Goal: Task Accomplishment & Management: Complete application form

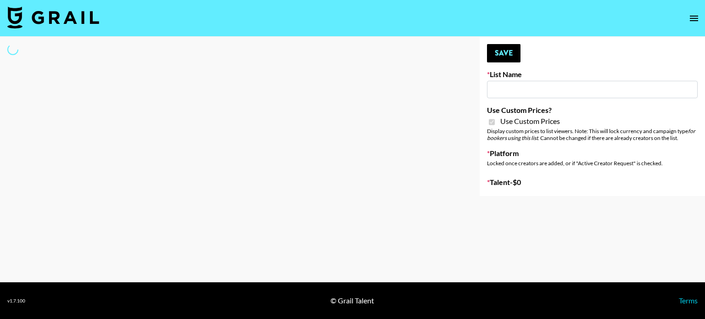
type input "Anker For Soundcore"
checkbox input "true"
select select "Brand"
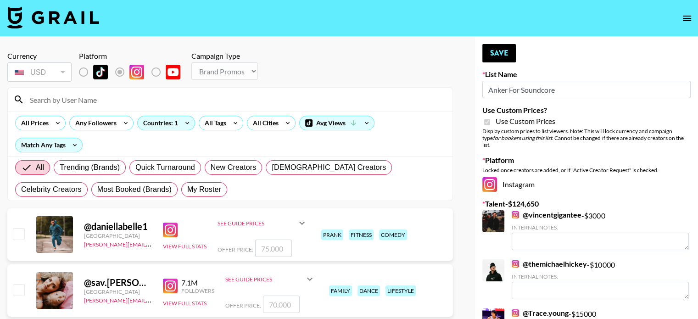
click at [72, 100] on input at bounding box center [235, 99] width 423 height 15
type input "h"
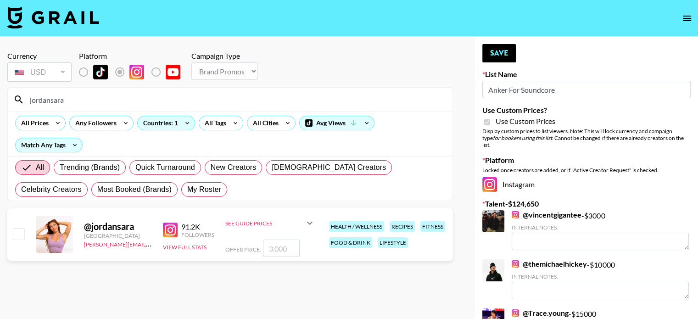
type input "jordansara"
click at [13, 228] on input "checkbox" at bounding box center [18, 233] width 11 height 11
checkbox input "true"
type input "3000"
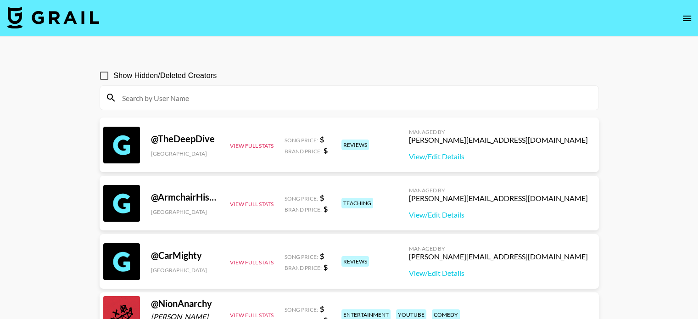
click at [211, 97] on input at bounding box center [355, 97] width 476 height 15
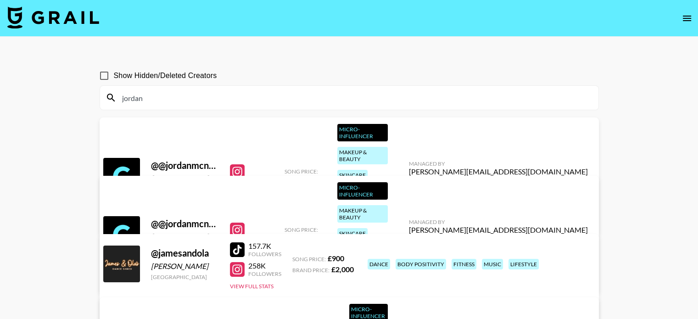
type input "jordansara"
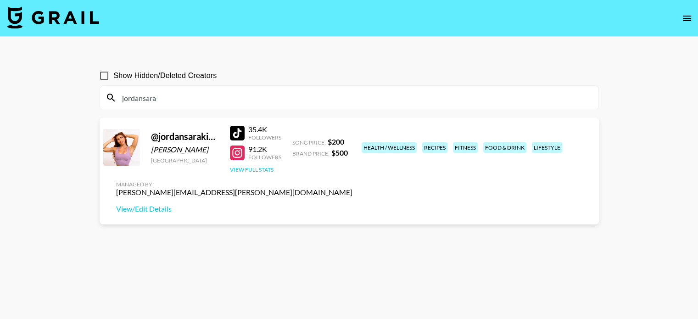
click at [261, 170] on button "View Full Stats" at bounding box center [252, 169] width 44 height 7
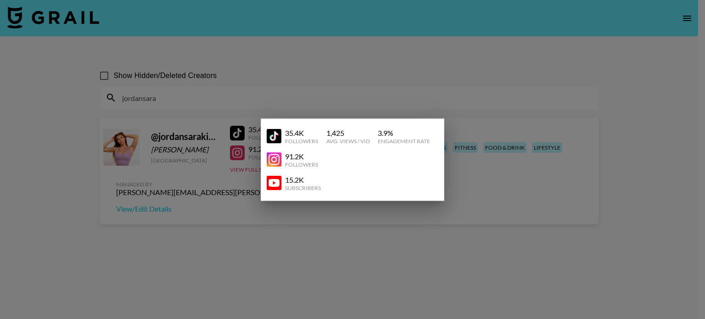
click at [510, 157] on div at bounding box center [352, 159] width 705 height 319
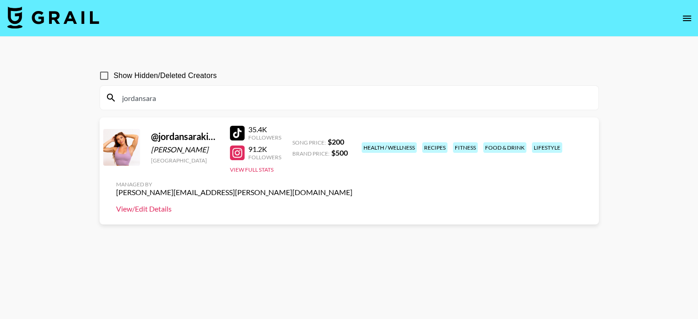
click at [352, 204] on link "View/Edit Details" at bounding box center [234, 208] width 236 height 9
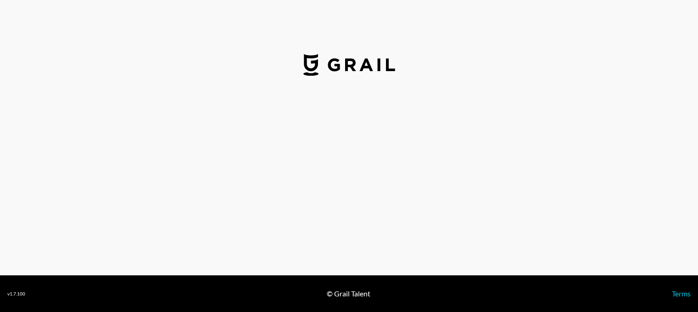
select select "USD"
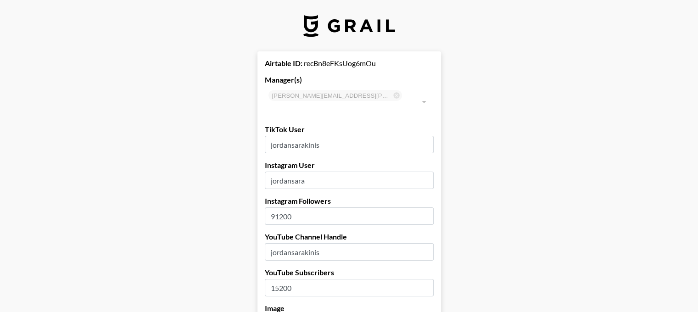
click at [323, 207] on input "91200" at bounding box center [349, 215] width 169 height 17
type input "9"
click at [302, 279] on input "1520" at bounding box center [349, 287] width 169 height 17
type input "18000"
click at [296, 207] on input "number" at bounding box center [349, 215] width 169 height 17
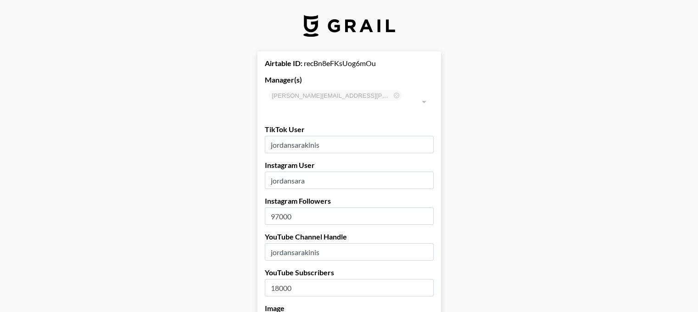
type input "97000"
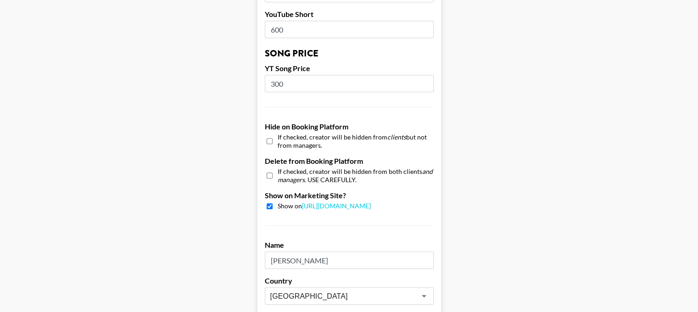
scroll to position [933, 0]
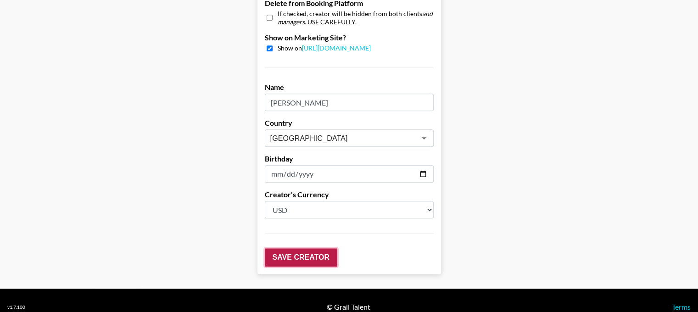
click at [310, 248] on input "Save Creator" at bounding box center [301, 257] width 73 height 18
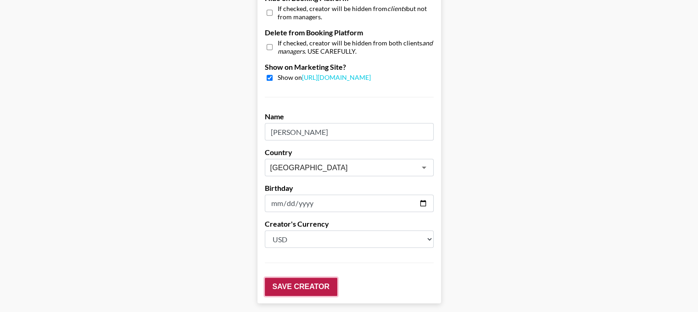
scroll to position [962, 0]
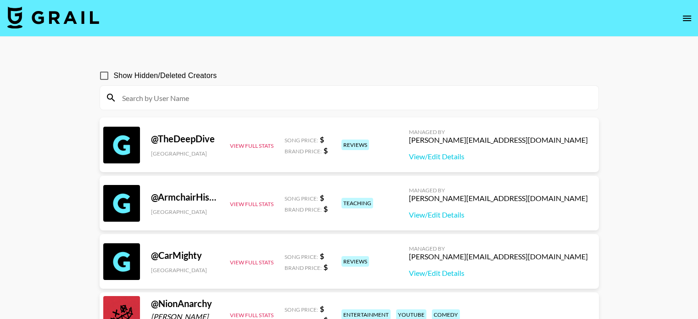
click at [237, 101] on input at bounding box center [355, 97] width 476 height 15
type input "jordansara"
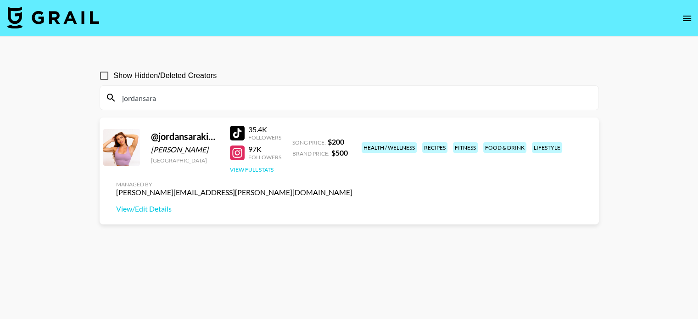
click at [257, 168] on button "View Full Stats" at bounding box center [252, 169] width 44 height 7
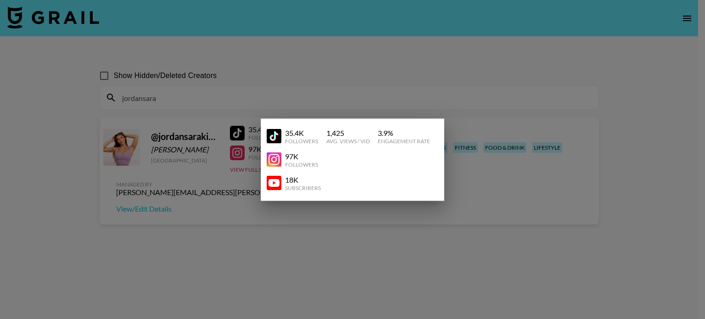
click at [355, 245] on div at bounding box center [352, 159] width 705 height 319
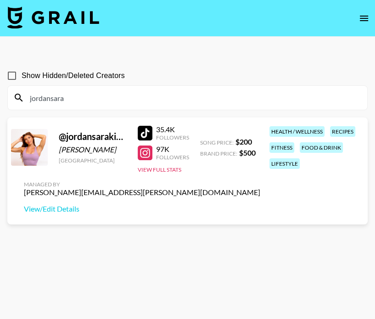
click at [272, 258] on section "Show Hidden/Deleted Creators jordansara @ jordansarakinis Jordan Sarakinis Unit…" at bounding box center [187, 182] width 360 height 246
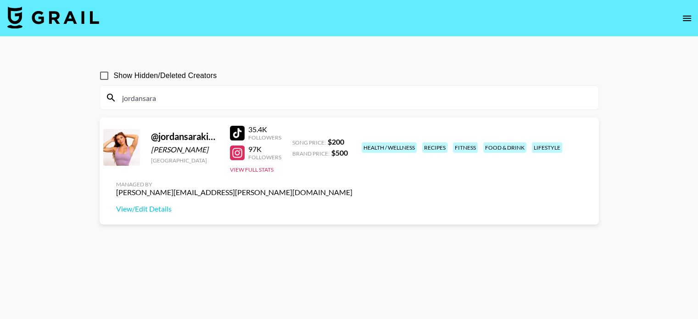
click at [66, 18] on img at bounding box center [53, 17] width 92 height 22
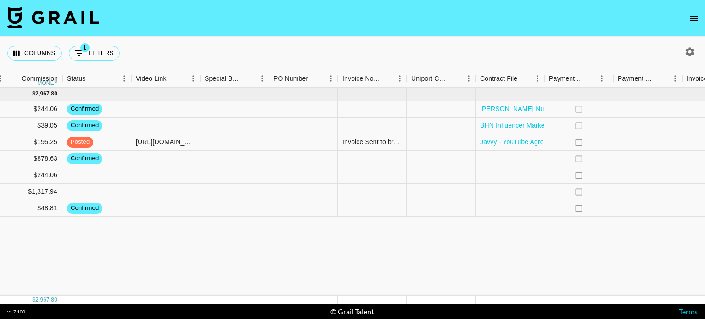
scroll to position [0, 819]
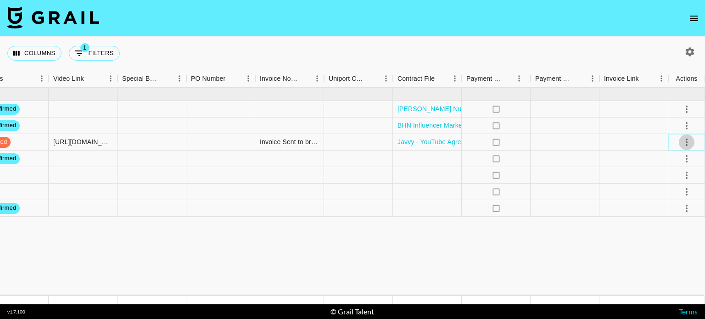
click at [687, 140] on icon "select merge strategy" at bounding box center [686, 142] width 11 height 11
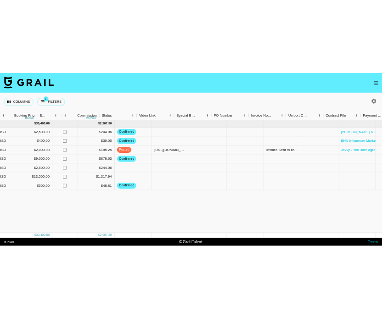
scroll to position [0, 583]
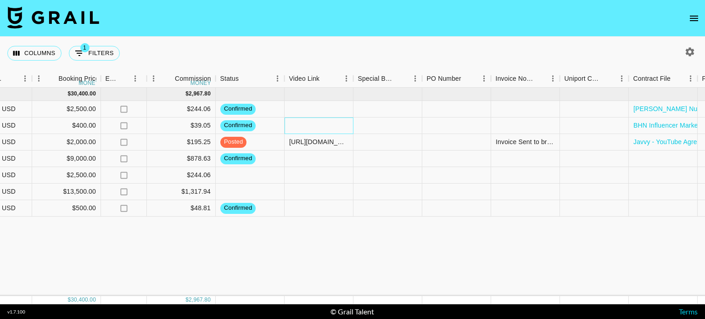
click at [319, 130] on div at bounding box center [319, 125] width 69 height 17
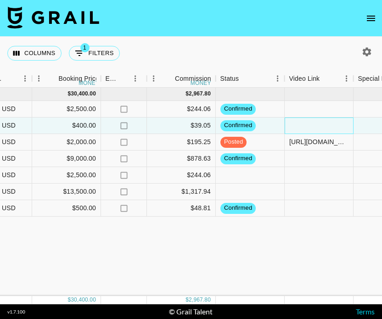
click at [307, 123] on div at bounding box center [319, 125] width 69 height 17
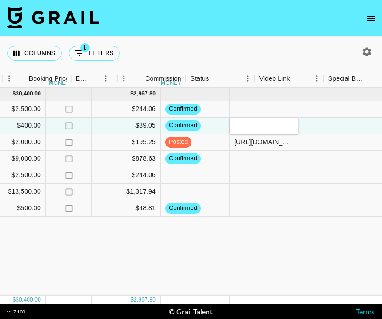
scroll to position [0, 643]
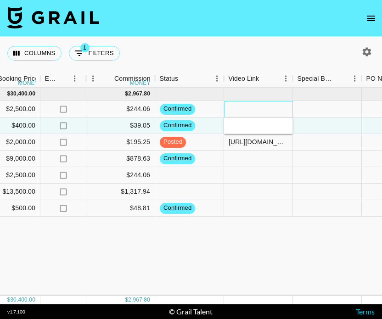
click at [256, 107] on div at bounding box center [258, 109] width 69 height 17
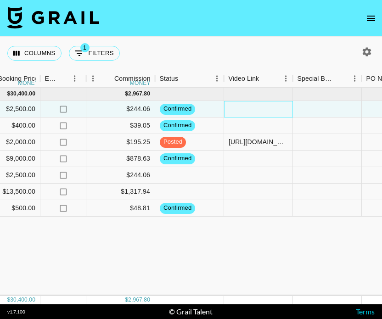
click at [256, 107] on div at bounding box center [258, 109] width 69 height 17
type input "https://www.instagram.com/reel/DOQ_6BsDwm_/"
click at [268, 126] on div at bounding box center [258, 125] width 69 height 17
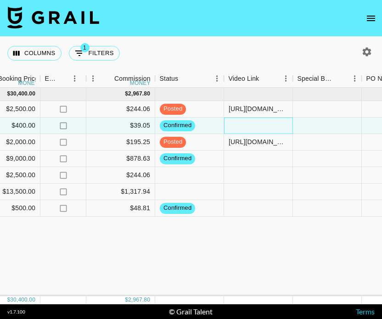
click at [256, 123] on div at bounding box center [258, 125] width 69 height 17
type input "https://www.instagram.com/p/DOb6ttcEWga/"
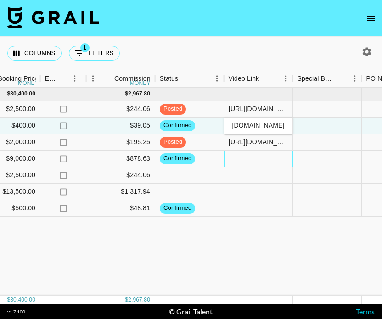
scroll to position [0, 0]
click at [262, 162] on div at bounding box center [258, 159] width 69 height 17
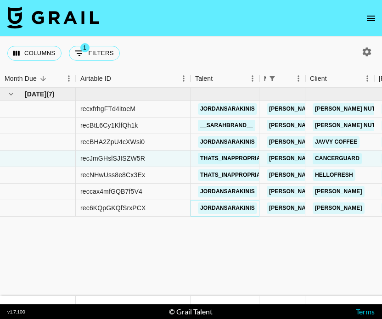
click at [234, 203] on link "jordansarakinis" at bounding box center [227, 207] width 59 height 11
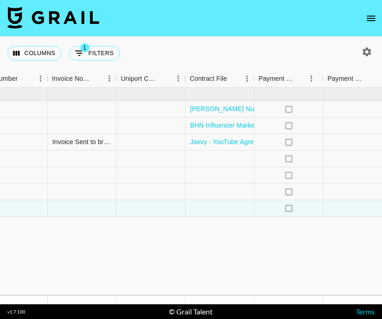
scroll to position [0, 1142]
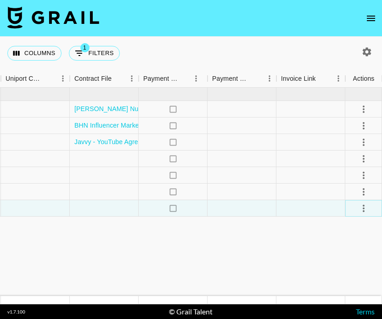
click at [365, 208] on icon "select merge strategy" at bounding box center [363, 208] width 11 height 11
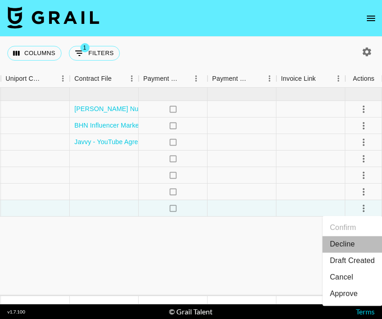
click at [357, 244] on li "Decline" at bounding box center [352, 244] width 60 height 17
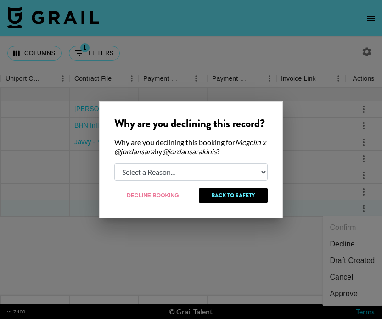
click at [272, 229] on div at bounding box center [191, 159] width 382 height 319
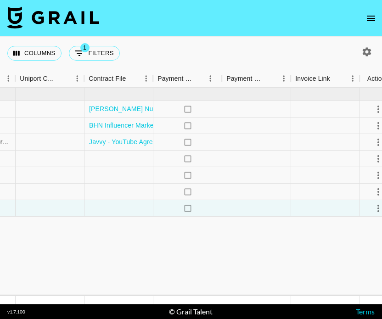
scroll to position [0, 1127]
click at [374, 204] on icon "select merge strategy" at bounding box center [378, 208] width 11 height 11
click at [353, 277] on li "Cancel" at bounding box center [352, 277] width 60 height 17
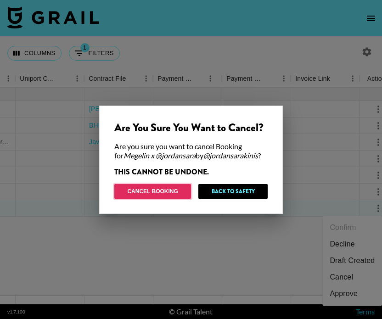
click at [174, 190] on button "Cancel Booking" at bounding box center [152, 191] width 77 height 15
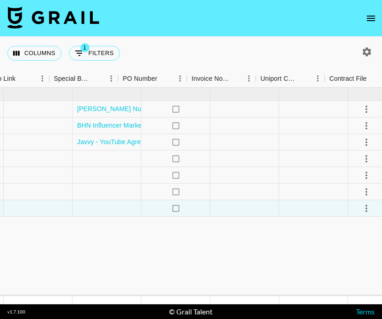
scroll to position [0, 1142]
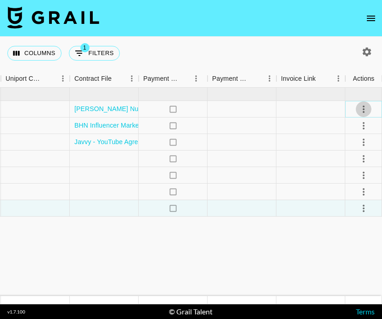
click at [363, 111] on icon "select merge strategy" at bounding box center [363, 109] width 11 height 11
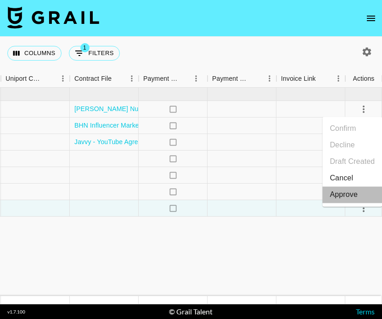
click at [349, 192] on div "Approve" at bounding box center [344, 194] width 28 height 11
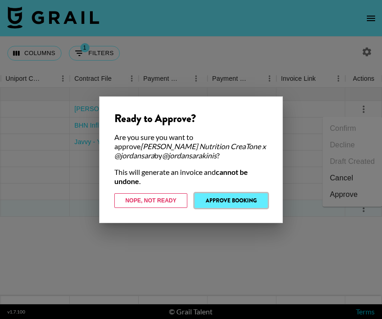
click at [248, 201] on button "Approve Booking" at bounding box center [231, 200] width 73 height 15
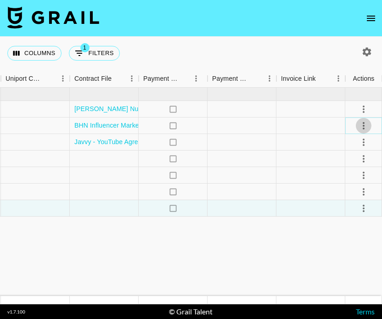
click at [363, 124] on icon "select merge strategy" at bounding box center [363, 125] width 11 height 11
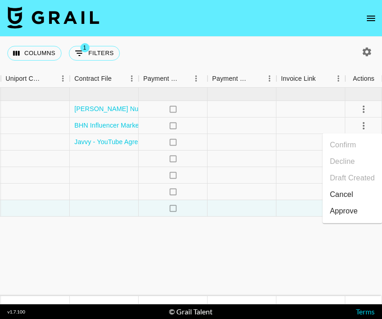
click at [358, 216] on li "Approve" at bounding box center [352, 211] width 60 height 17
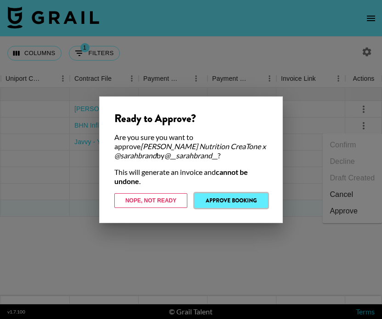
click at [253, 200] on button "Approve Booking" at bounding box center [231, 200] width 73 height 15
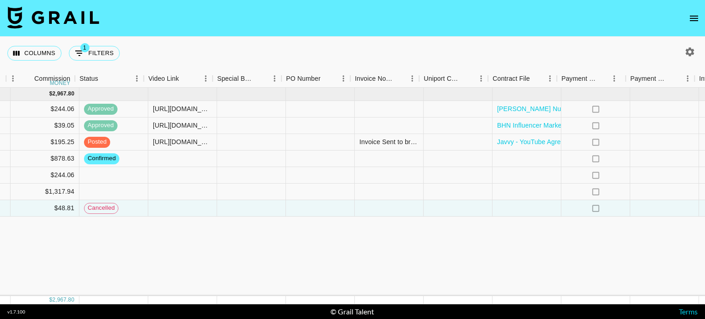
scroll to position [0, 726]
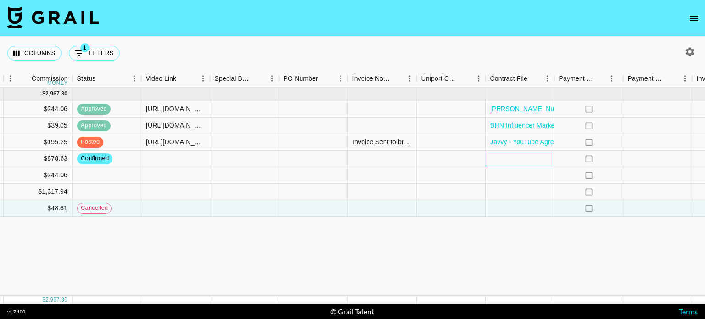
click at [524, 159] on div at bounding box center [520, 159] width 69 height 17
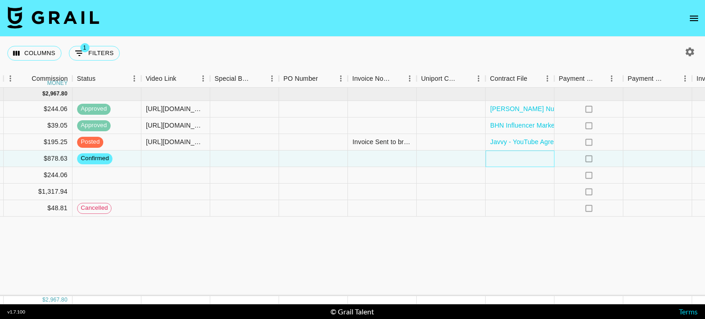
click at [524, 159] on div at bounding box center [520, 159] width 69 height 17
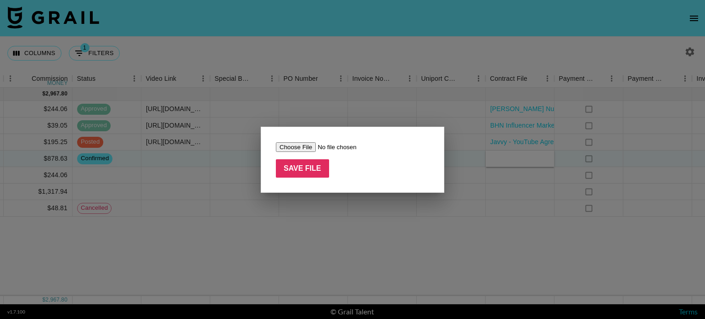
click at [290, 146] on input "file" at bounding box center [334, 147] width 116 height 10
click at [377, 79] on div at bounding box center [352, 159] width 705 height 319
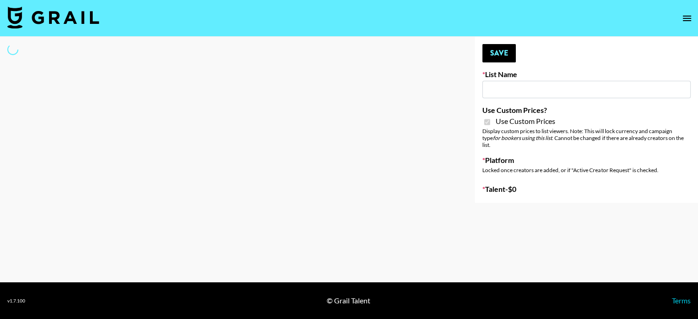
type input "Redence Beauty"
checkbox input "true"
select select "Brand"
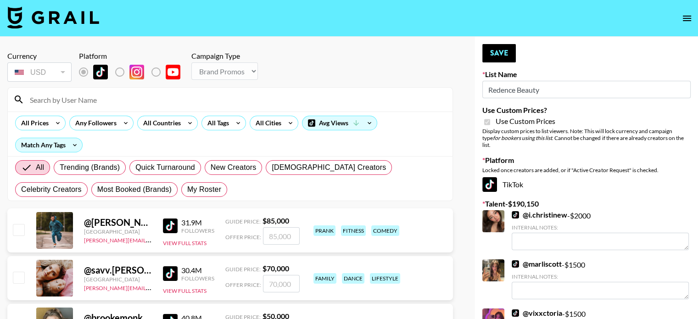
click at [62, 98] on input at bounding box center [235, 99] width 423 height 15
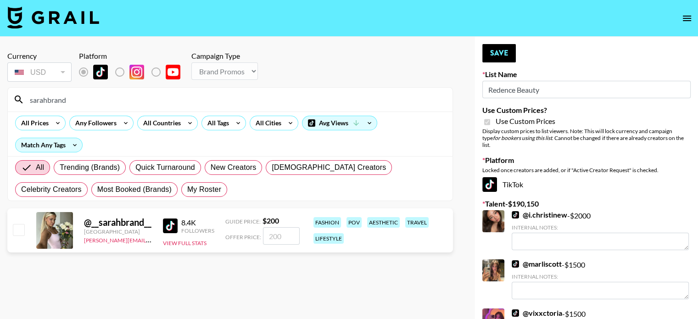
type input "sarahbrand"
click at [17, 229] on input "checkbox" at bounding box center [18, 229] width 11 height 11
checkbox input "true"
click at [276, 237] on input "200" at bounding box center [281, 235] width 37 height 17
type input "20"
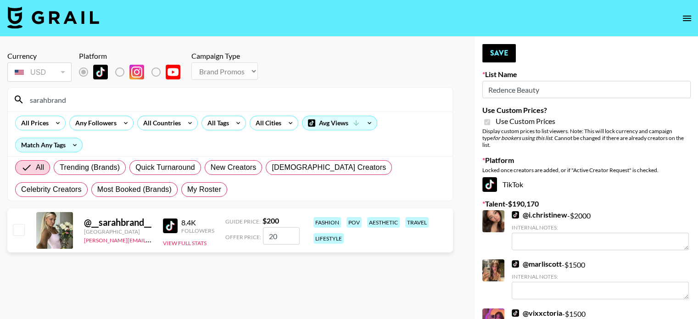
checkbox input "false"
type input "30"
checkbox input "true"
type input "300"
click at [109, 100] on input "sarahbrand" at bounding box center [235, 99] width 423 height 15
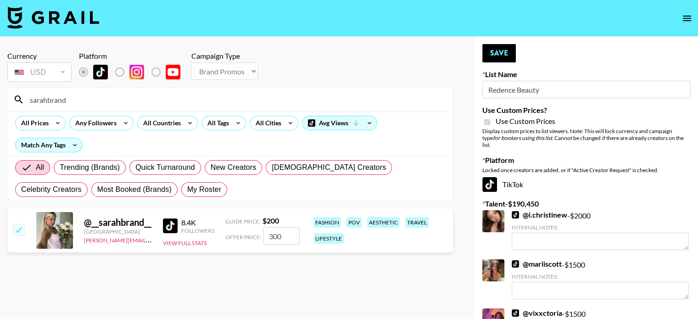
click at [109, 100] on input "sarahbrand" at bounding box center [235, 99] width 423 height 15
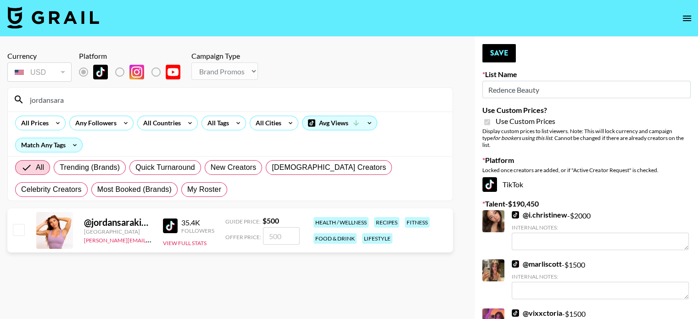
type input "jordansara"
click at [19, 229] on input "checkbox" at bounding box center [18, 229] width 11 height 11
checkbox input "true"
click at [275, 235] on input "500" at bounding box center [281, 235] width 37 height 17
type input "50"
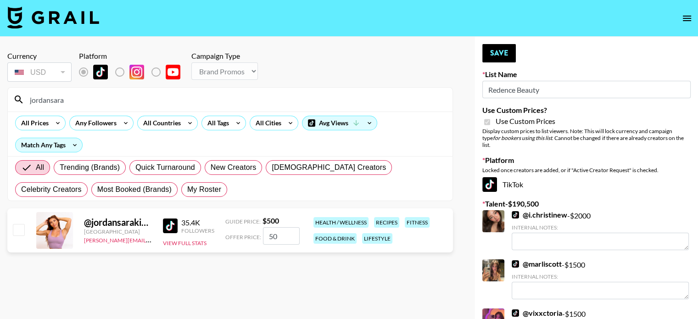
checkbox input "false"
checkbox input "true"
type input "7"
checkbox input "false"
type input "9"
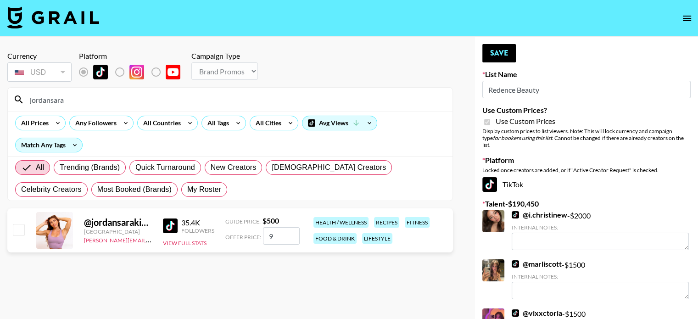
checkbox input "true"
type input "900"
click at [110, 101] on input "jordansara" at bounding box center [235, 99] width 423 height 15
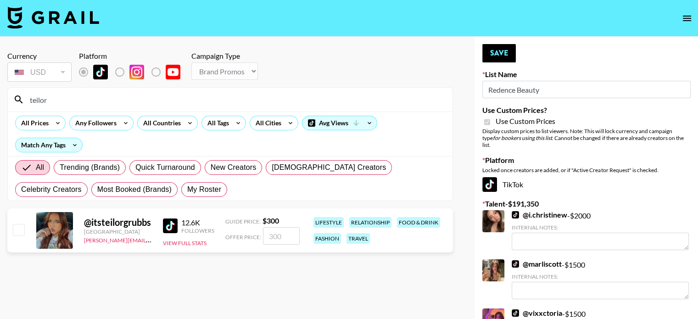
type input "teilor"
click at [20, 228] on input "checkbox" at bounding box center [18, 229] width 11 height 11
checkbox input "true"
click at [284, 236] on input "300" at bounding box center [281, 235] width 37 height 17
type input "3"
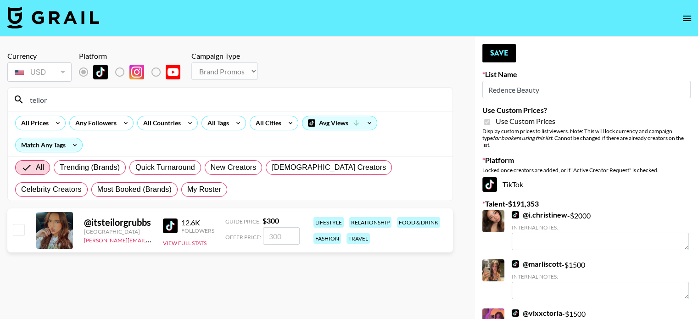
checkbox input "false"
type input "5"
checkbox input "true"
type input "500"
click at [238, 276] on section "Currency USD USD ​ Platform Campaign Type Choose Type... Song Promos Brand Prom…" at bounding box center [230, 167] width 446 height 246
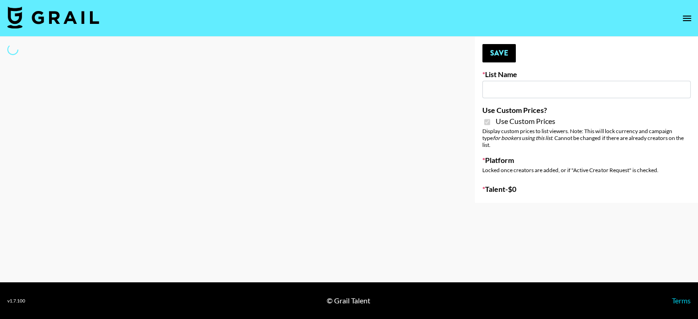
type input "Dime Beauty"
checkbox input "true"
select select "Brand"
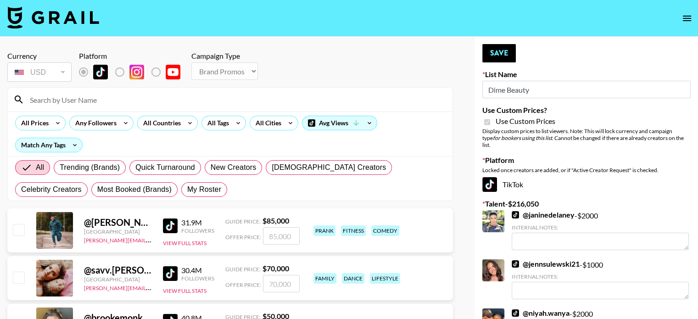
click at [90, 107] on div at bounding box center [230, 100] width 445 height 24
click at [88, 103] on input at bounding box center [235, 99] width 423 height 15
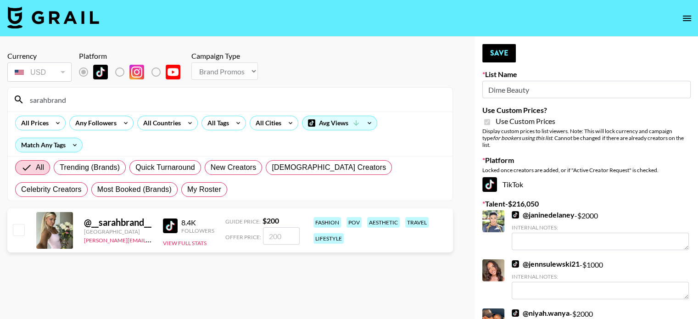
type input "sarahbrand"
click at [26, 229] on div "@ __sarahbrand__ [GEOGRAPHIC_DATA] [PERSON_NAME][EMAIL_ADDRESS][PERSON_NAME][DO…" at bounding box center [230, 230] width 446 height 44
click at [15, 229] on input "checkbox" at bounding box center [18, 229] width 11 height 11
checkbox input "true"
click at [274, 233] on input "200" at bounding box center [281, 235] width 37 height 17
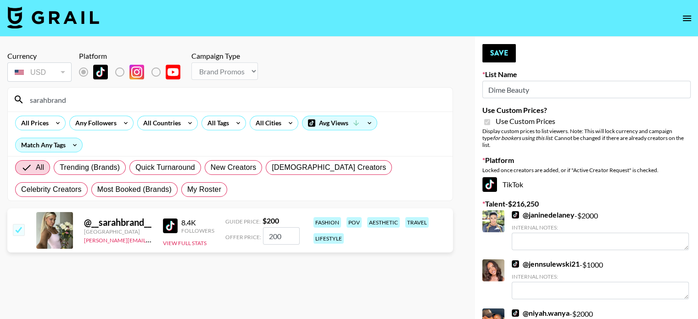
click at [274, 233] on input "200" at bounding box center [281, 235] width 37 height 17
type input "350"
click at [64, 101] on input "sarahbrand" at bounding box center [235, 99] width 423 height 15
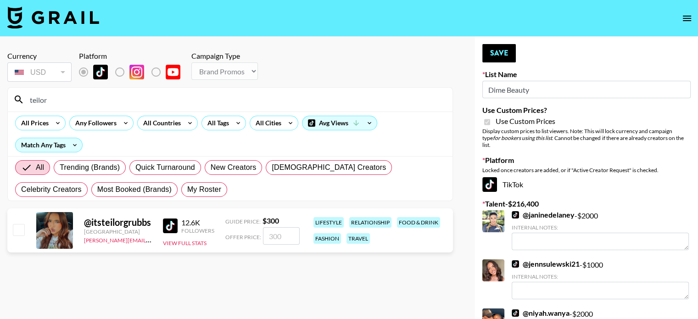
type input "teilor"
click at [16, 229] on input "checkbox" at bounding box center [18, 229] width 11 height 11
checkbox input "true"
click at [275, 238] on input "300" at bounding box center [281, 235] width 37 height 17
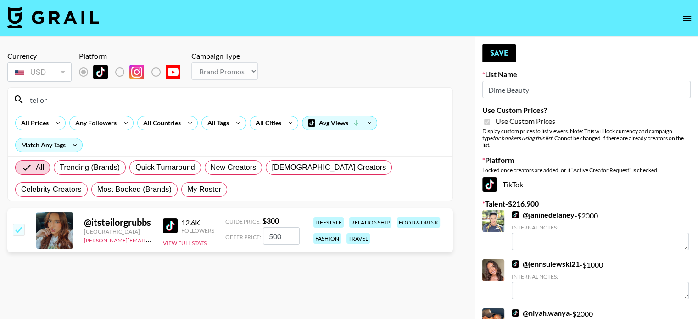
type input "500"
click at [96, 101] on input "teilor" at bounding box center [235, 99] width 423 height 15
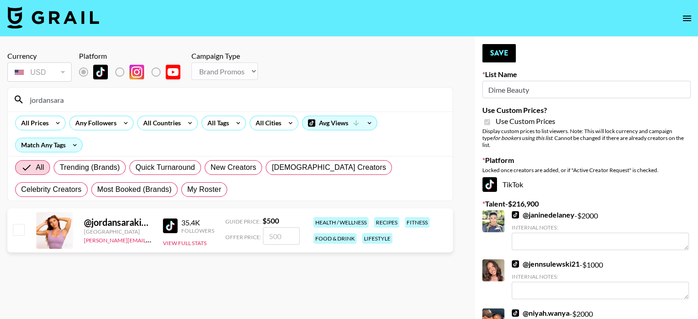
type input "jordansara"
click at [17, 232] on input "checkbox" at bounding box center [18, 229] width 11 height 11
checkbox input "true"
click at [276, 238] on input "500" at bounding box center [281, 235] width 37 height 17
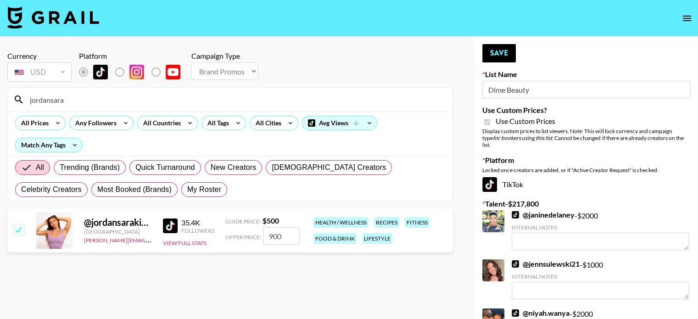
type input "900"
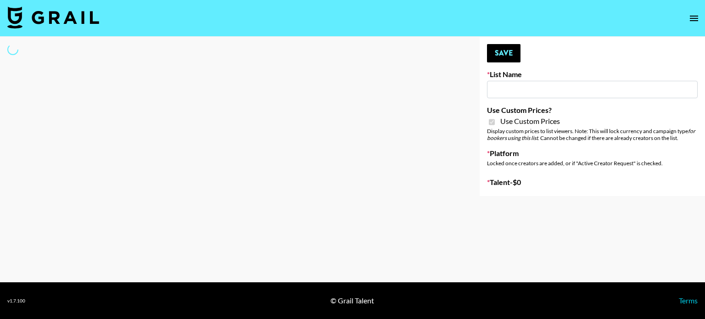
type input "[PERSON_NAME] ([DATE])"
checkbox input "true"
select select "Brand"
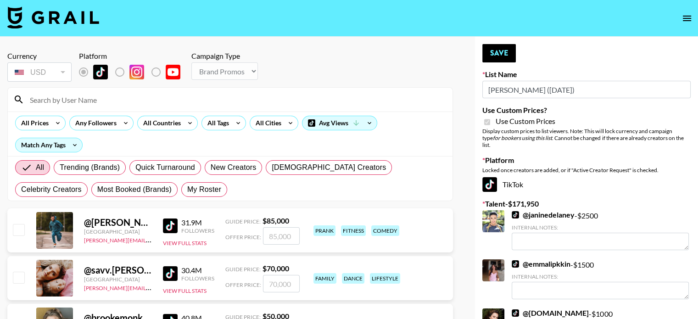
click at [59, 99] on input at bounding box center [235, 99] width 423 height 15
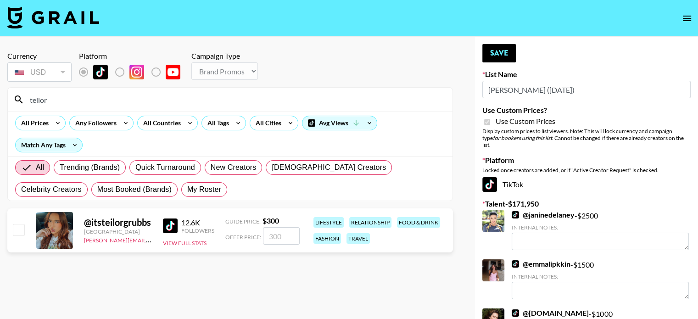
type input "teilor"
click at [18, 229] on input "checkbox" at bounding box center [18, 229] width 11 height 11
checkbox input "true"
click at [276, 239] on input "300" at bounding box center [281, 235] width 37 height 17
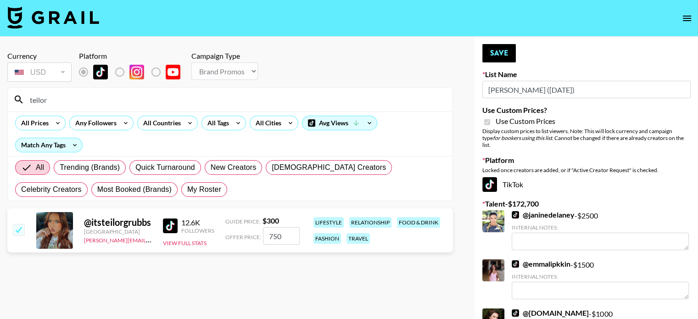
type input "750"
